Goal: Information Seeking & Learning: Understand process/instructions

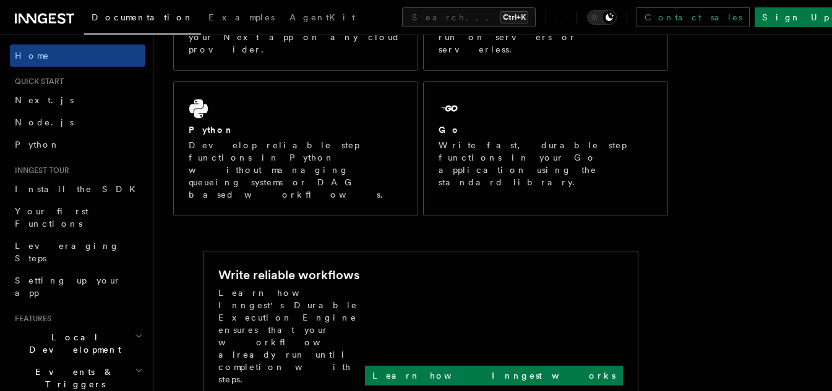
scroll to position [62, 0]
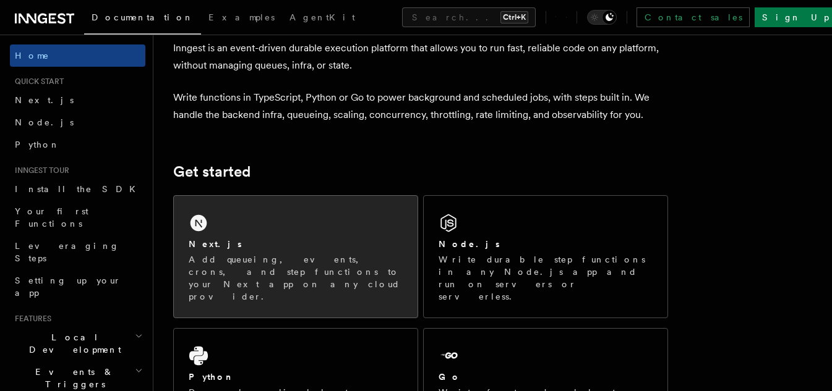
click at [304, 241] on div "Next.js" at bounding box center [296, 244] width 214 height 13
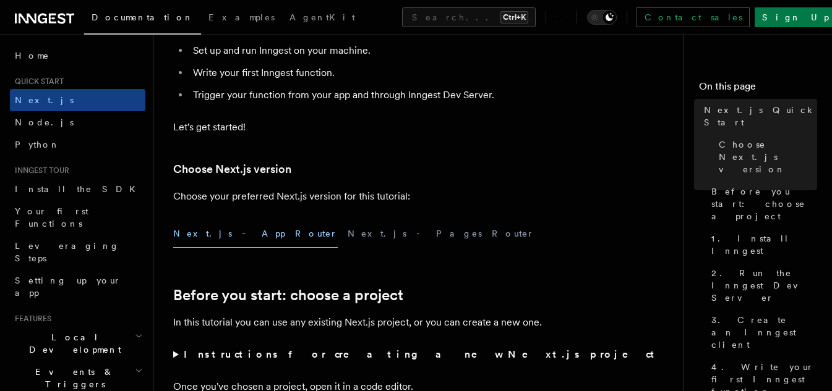
scroll to position [371, 0]
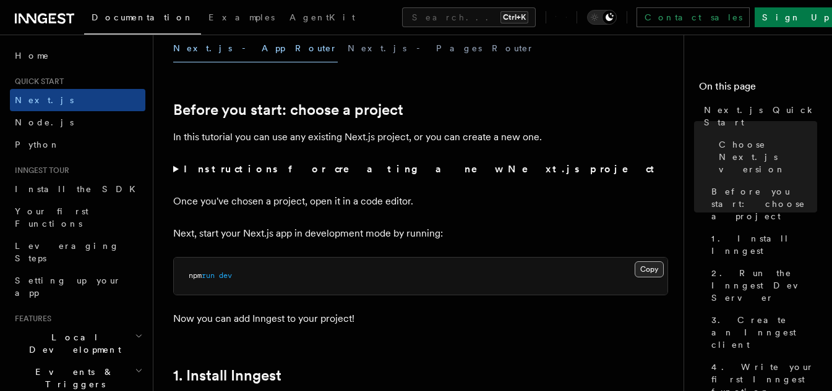
click at [644, 269] on button "Copy Copied" at bounding box center [648, 270] width 29 height 16
click at [645, 266] on button "Copy Copied" at bounding box center [648, 270] width 29 height 16
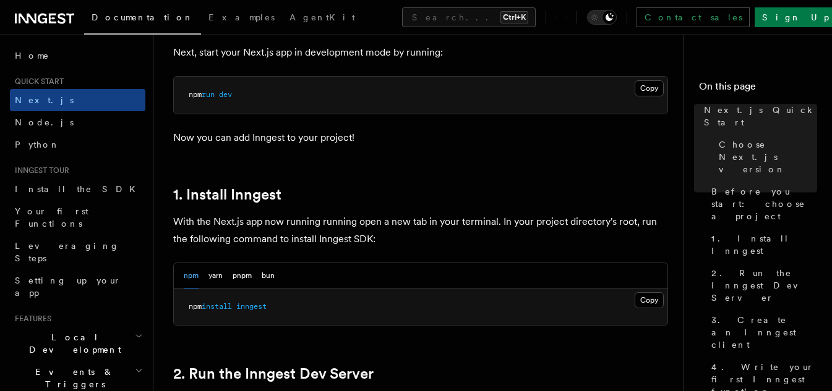
scroll to position [556, 0]
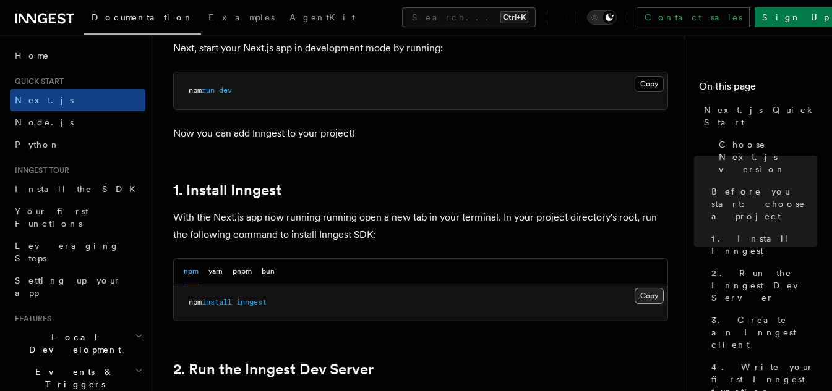
click at [647, 299] on button "Copy Copied" at bounding box center [648, 296] width 29 height 16
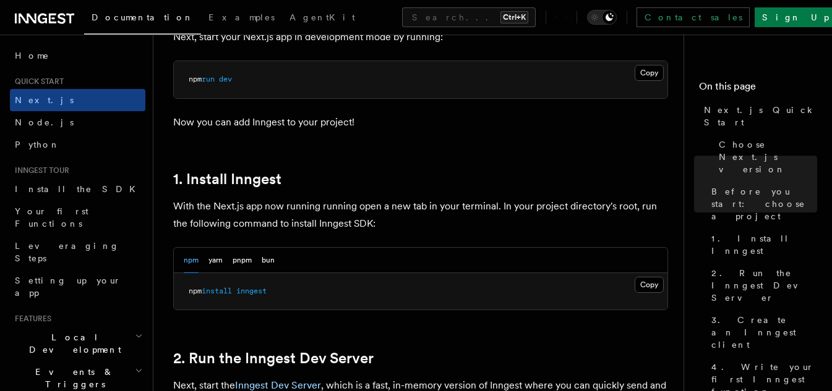
scroll to position [742, 0]
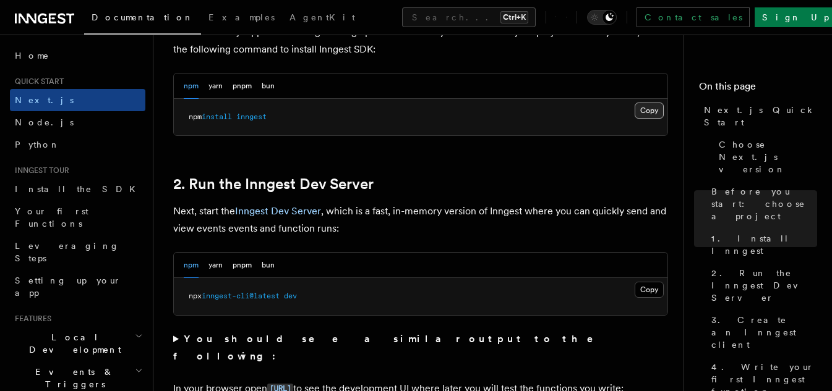
click at [640, 108] on button "Copy Copied" at bounding box center [648, 111] width 29 height 16
click at [639, 294] on button "Copy Copied" at bounding box center [648, 290] width 29 height 16
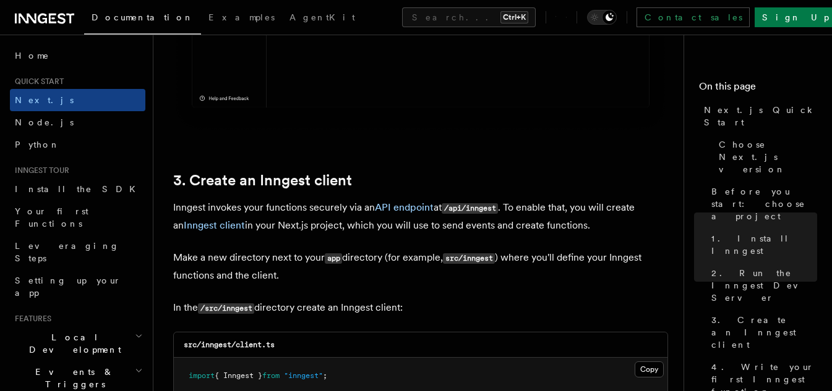
scroll to position [1360, 0]
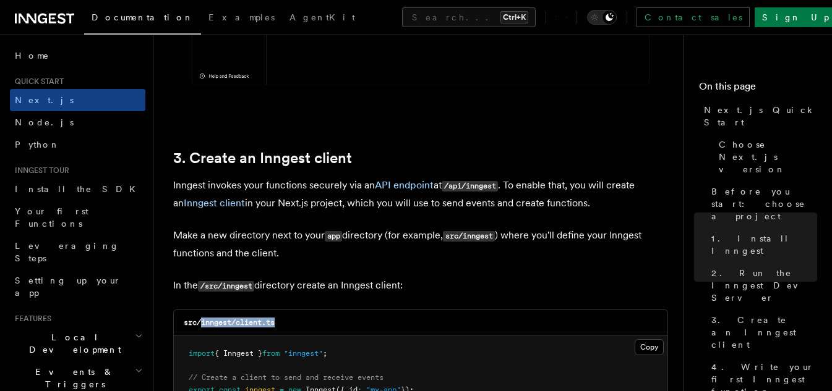
drag, startPoint x: 284, startPoint y: 321, endPoint x: 202, endPoint y: 326, distance: 83.0
click at [202, 326] on div "src/inngest/client.ts" at bounding box center [420, 322] width 493 height 25
copy code "inngest/client.ts"
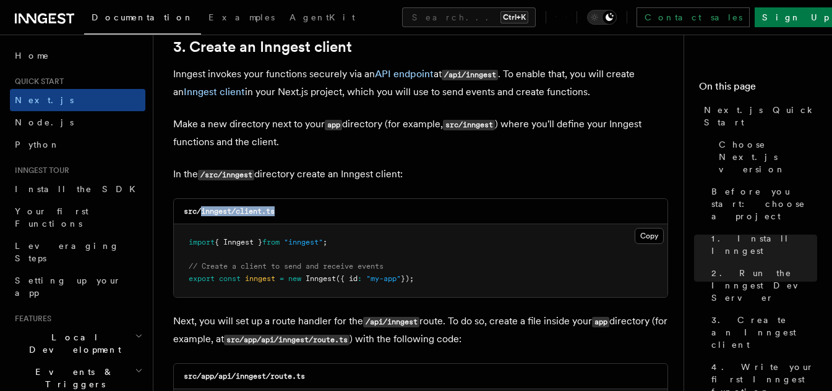
scroll to position [1484, 0]
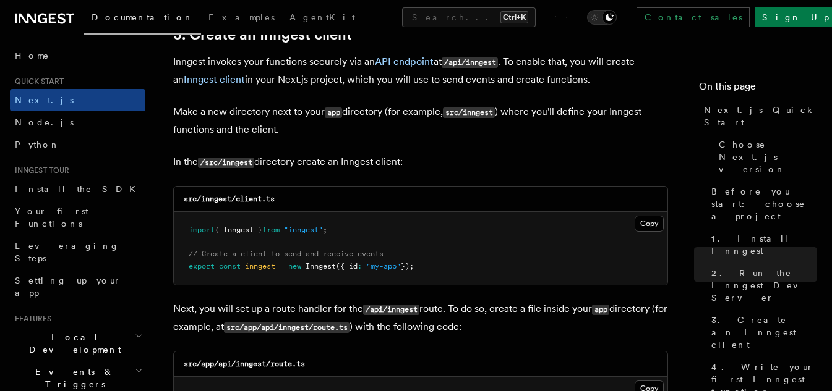
click at [509, 253] on pre "import { Inngest } from "inngest" ; // Create a client to send and receive even…" at bounding box center [420, 248] width 493 height 73
click at [645, 226] on button "Copy Copied" at bounding box center [648, 224] width 29 height 16
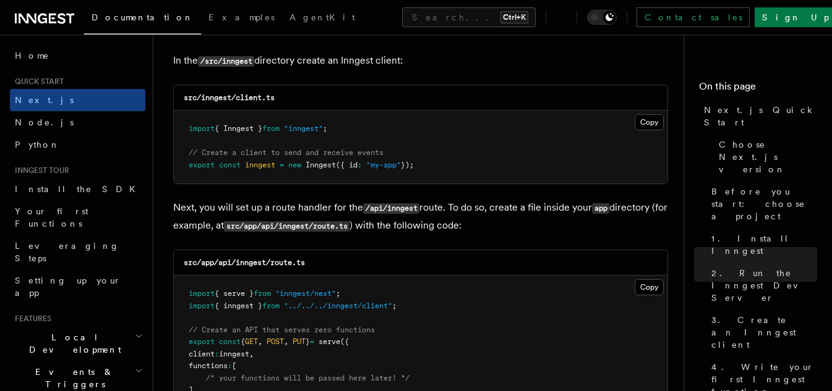
scroll to position [1607, 0]
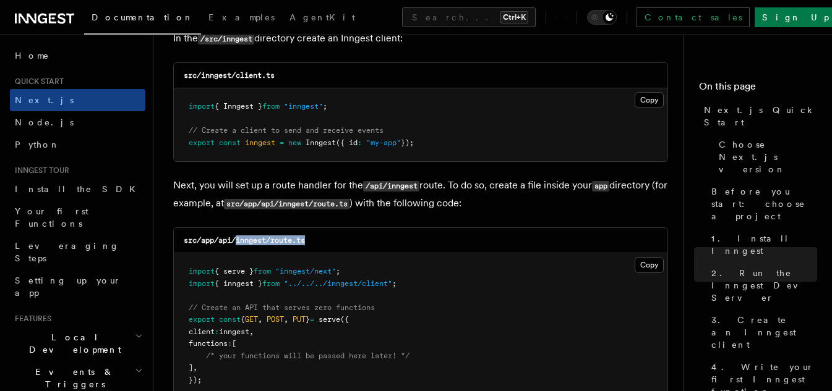
drag, startPoint x: 236, startPoint y: 241, endPoint x: 313, endPoint y: 244, distance: 77.3
click at [313, 244] on div "src/app/api/inngest/route.ts" at bounding box center [420, 240] width 493 height 25
copy code "inngest/route.ts"
click at [459, 302] on pre "import { serve } from "inngest/next" ; import { inngest } from "../../../innges…" at bounding box center [420, 325] width 493 height 145
click at [649, 267] on button "Copy Copied" at bounding box center [648, 265] width 29 height 16
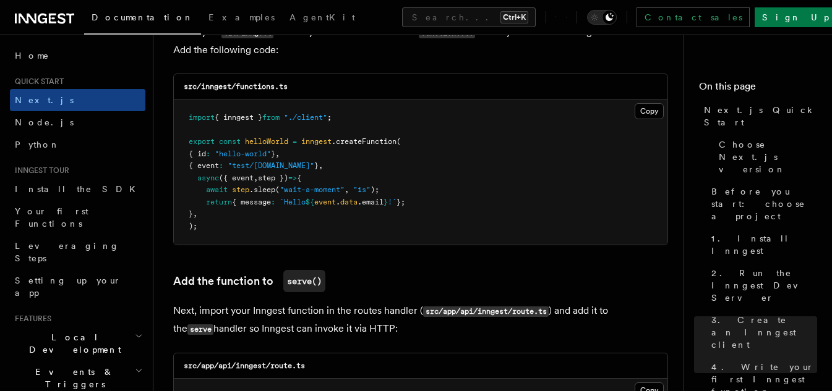
scroll to position [2226, 0]
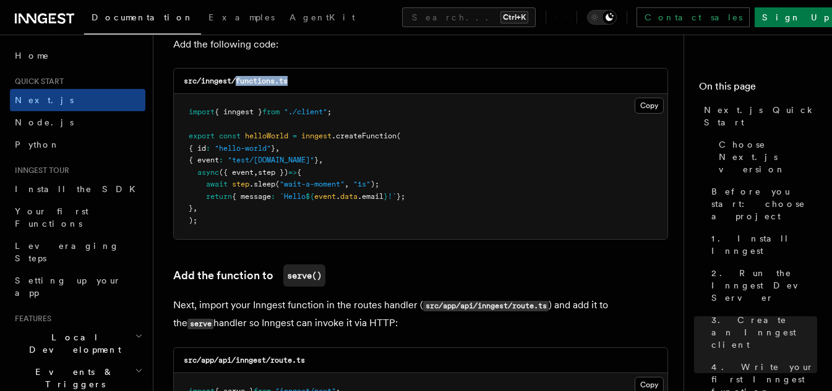
drag, startPoint x: 296, startPoint y: 78, endPoint x: 239, endPoint y: 83, distance: 57.8
click at [239, 83] on div "src/inngest/functions.ts" at bounding box center [420, 81] width 493 height 25
copy code "functions.ts"
click at [495, 158] on pre "import { inngest } from "./client" ; export const helloWorld = inngest .createF…" at bounding box center [420, 166] width 493 height 145
click at [648, 104] on button "Copy Copied" at bounding box center [648, 106] width 29 height 16
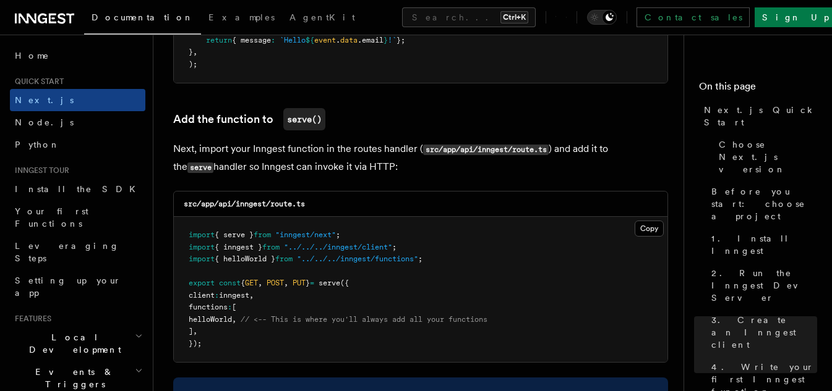
scroll to position [2411, 0]
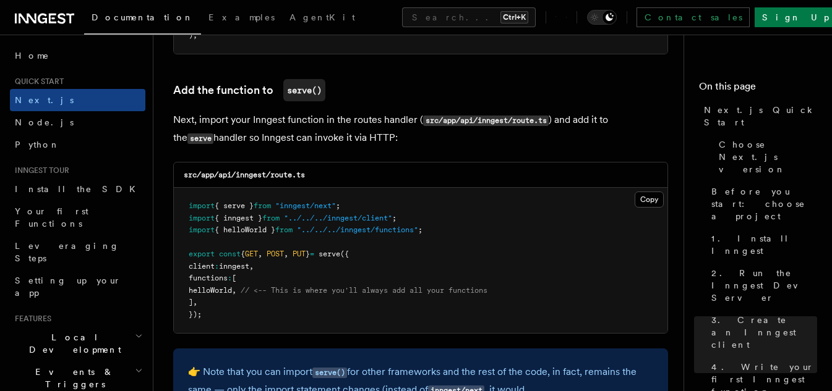
click at [232, 290] on span "helloWorld" at bounding box center [210, 290] width 43 height 9
copy span "helloWorld"
drag, startPoint x: 310, startPoint y: 174, endPoint x: 237, endPoint y: 176, distance: 72.4
click at [237, 176] on div "src/app/api/inngest/route.ts" at bounding box center [420, 175] width 493 height 25
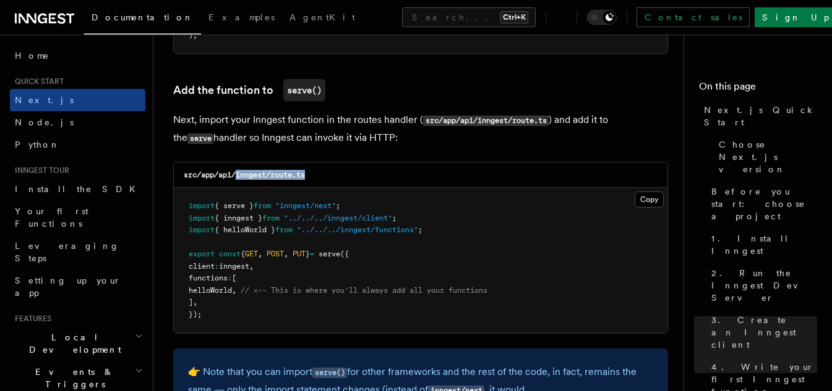
copy code "inngest/route.ts"
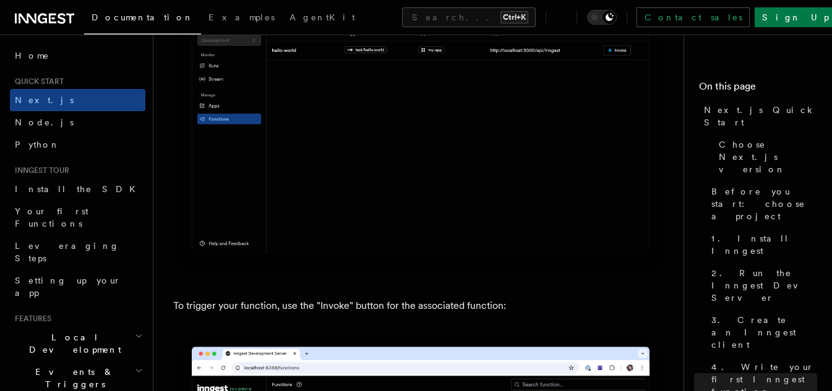
scroll to position [3091, 0]
